Goal: Transaction & Acquisition: Book appointment/travel/reservation

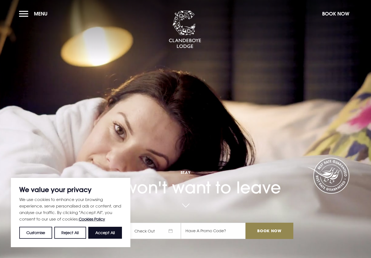
click at [109, 235] on button "Accept All" at bounding box center [105, 233] width 34 height 12
checkbox input "true"
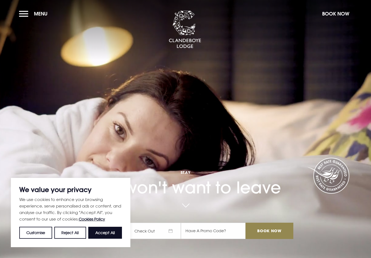
checkbox input "true"
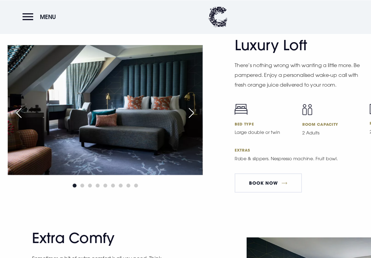
scroll to position [1244, 0]
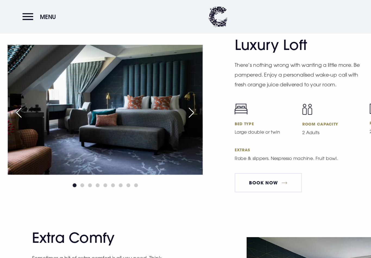
click at [164, 101] on div "Next slide" at bounding box center [163, 96] width 14 height 12
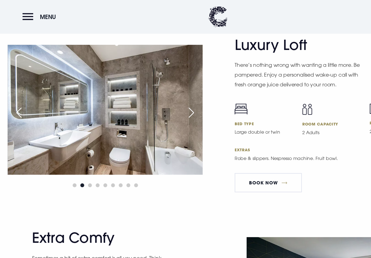
click at [162, 108] on img at bounding box center [89, 93] width 165 height 110
click at [161, 102] on div "Next slide" at bounding box center [163, 96] width 14 height 12
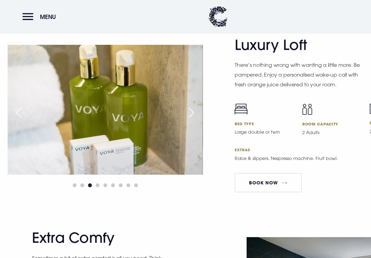
click at [162, 99] on div "Next slide" at bounding box center [163, 96] width 14 height 12
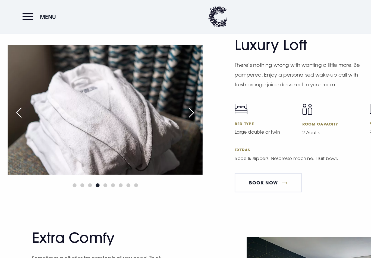
click at [164, 102] on div "Next slide" at bounding box center [163, 96] width 14 height 12
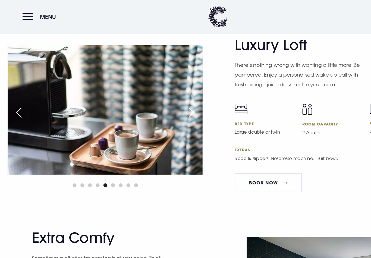
click at [163, 102] on div "Next slide" at bounding box center [163, 96] width 14 height 12
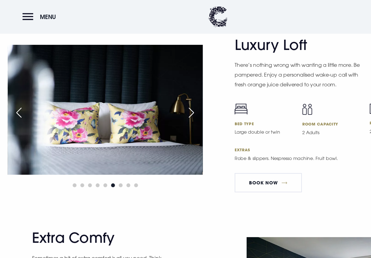
click at [162, 102] on div "Next slide" at bounding box center [163, 96] width 14 height 12
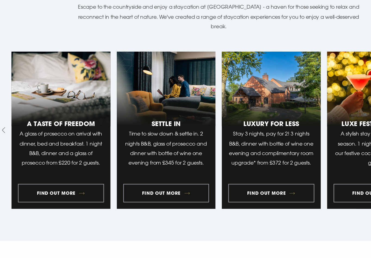
scroll to position [452, 0]
click at [57, 171] on link "1 of 10" at bounding box center [52, 142] width 84 height 133
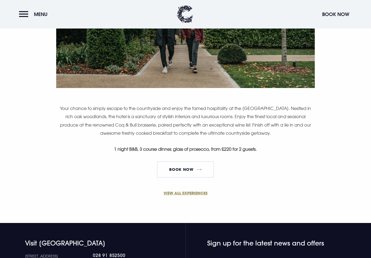
scroll to position [301, 0]
click at [193, 193] on link "VIEW ALL EXPERIENCES" at bounding box center [185, 193] width 259 height 6
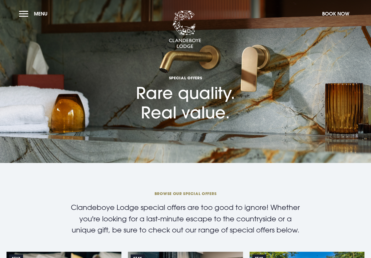
checkbox input "true"
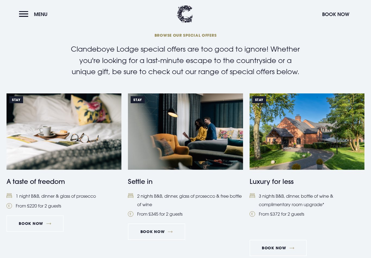
scroll to position [162, 0]
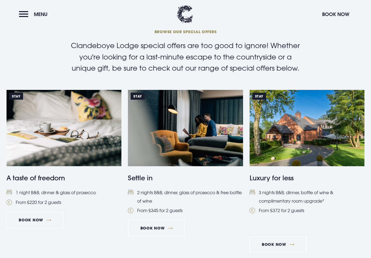
click at [225, 217] on div "Stay Settle in 2 nights B&B, dinner, glass of prosecco & free bottle of wine Fr…" at bounding box center [185, 173] width 115 height 167
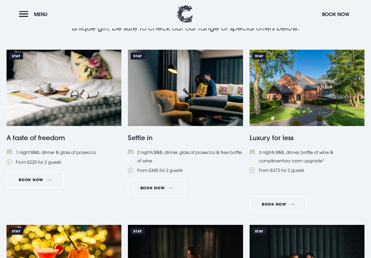
scroll to position [202, 0]
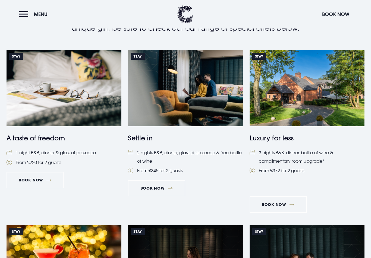
click at [33, 178] on link "Book Now" at bounding box center [35, 180] width 57 height 16
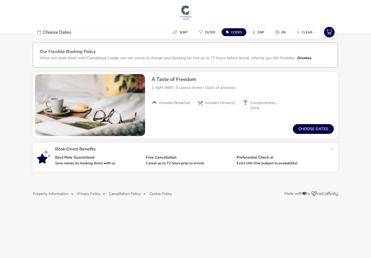
click at [316, 133] on button "Choose dates" at bounding box center [313, 129] width 41 height 10
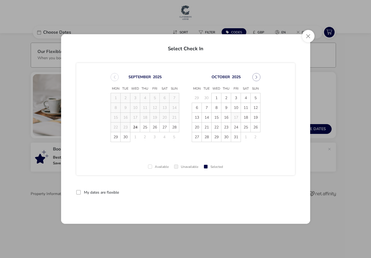
click at [126, 140] on span "30" at bounding box center [126, 137] width 10 height 10
click at [136, 139] on td "1" at bounding box center [135, 137] width 10 height 10
click at [137, 139] on td "1" at bounding box center [135, 137] width 10 height 10
click at [220, 99] on span "1" at bounding box center [217, 98] width 10 height 10
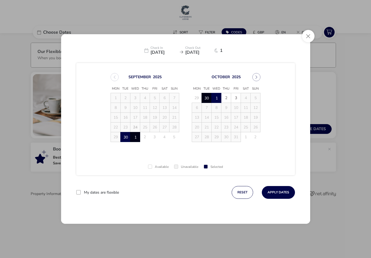
click at [281, 194] on button "Apply Dates" at bounding box center [278, 192] width 33 height 13
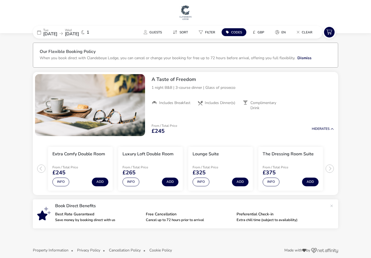
scroll to position [6, 0]
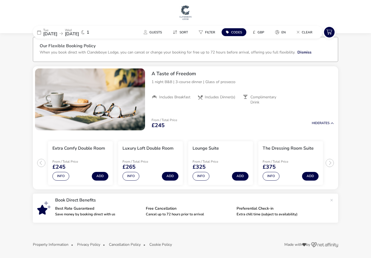
click at [217, 256] on naf-pibe-footer "Property Information Privacy Policy Cancellation Policy Cookie Policy Made with…" at bounding box center [185, 246] width 371 height 25
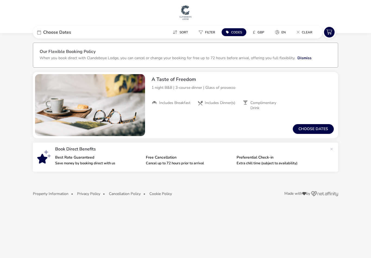
click at [316, 130] on button "Choose dates" at bounding box center [313, 129] width 41 height 10
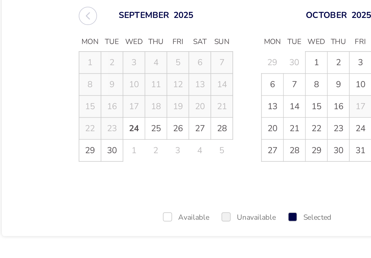
click at [150, 122] on span "26" at bounding box center [155, 127] width 10 height 10
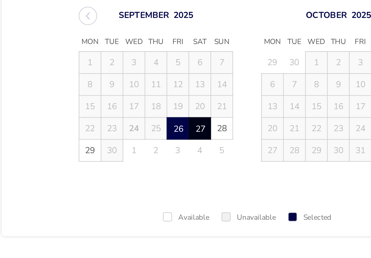
click at [160, 123] on span "27" at bounding box center [165, 128] width 10 height 10
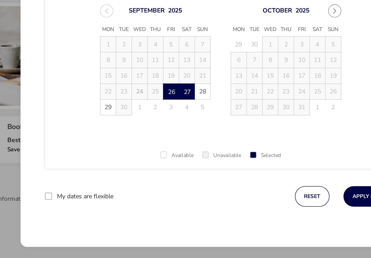
click at [262, 186] on button "Apply Dates" at bounding box center [278, 192] width 33 height 13
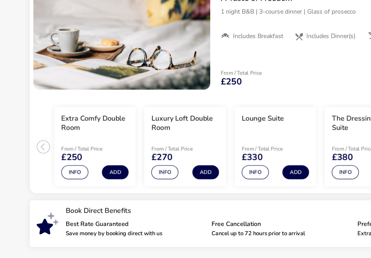
click at [52, 183] on button "Info" at bounding box center [60, 187] width 17 height 9
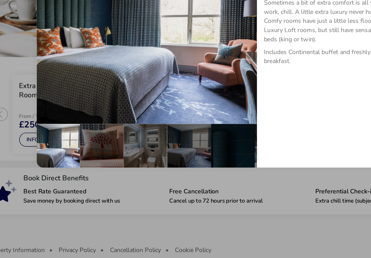
scroll to position [11, 0]
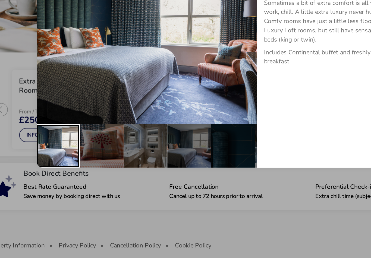
click at [61, 169] on div "details" at bounding box center [74, 182] width 27 height 27
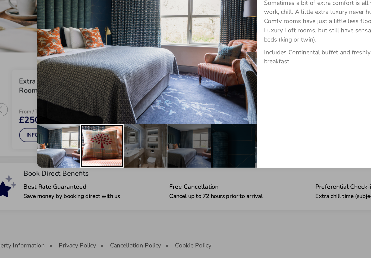
click at [88, 169] on div "details" at bounding box center [101, 182] width 27 height 27
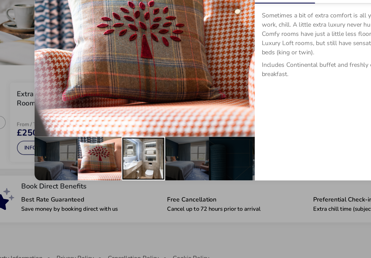
click at [115, 169] on div "details" at bounding box center [128, 182] width 27 height 27
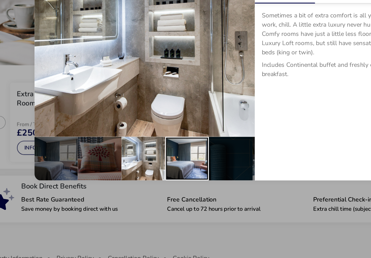
click at [142, 169] on div "details" at bounding box center [155, 182] width 27 height 27
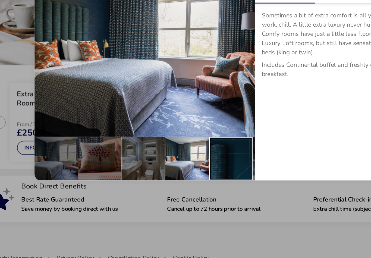
click at [169, 169] on div "details" at bounding box center [182, 182] width 27 height 27
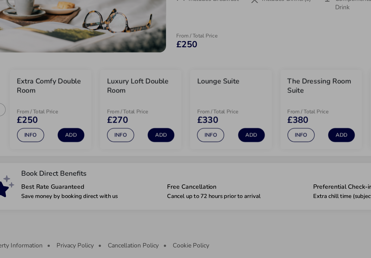
click at [197, 125] on div "Extra Comfy Double Room Details Facilities Occupancy Sometimes a bit of extra c…" at bounding box center [185, 129] width 371 height 258
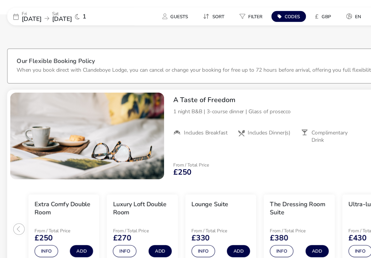
scroll to position [8, 0]
